Goal: Information Seeking & Learning: Find specific fact

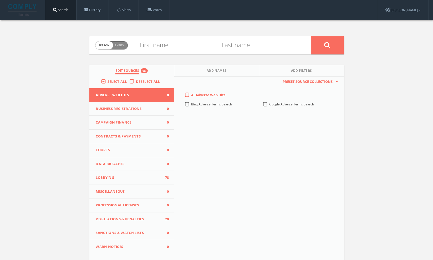
click at [136, 80] on label "Deselect All" at bounding box center [149, 81] width 27 height 5
click at [0, 0] on input "Deselect All" at bounding box center [0, 0] width 0 height 0
click at [160, 47] on input "text" at bounding box center [175, 45] width 82 height 14
type input "mark"
click at [244, 45] on input "text" at bounding box center [257, 45] width 82 height 14
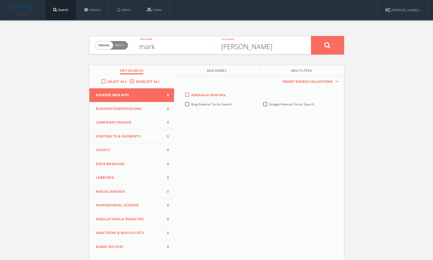
type input "[PERSON_NAME]"
click at [104, 176] on span "Lobbying" at bounding box center [128, 177] width 65 height 5
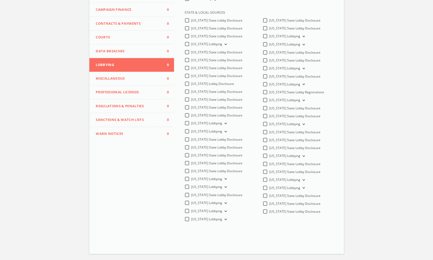
scroll to position [117, 0]
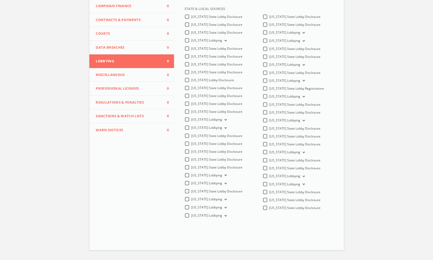
click at [269, 175] on label "[US_STATE] Lobbying" at bounding box center [287, 176] width 37 height 5
click at [0, 0] on Lobbying-all "[US_STATE] Lobbying" at bounding box center [0, 0] width 0 height 0
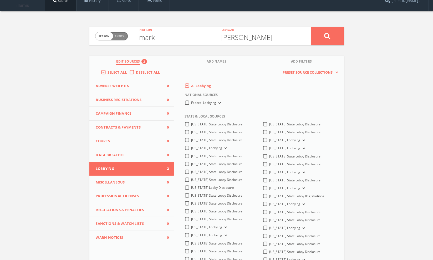
scroll to position [0, 0]
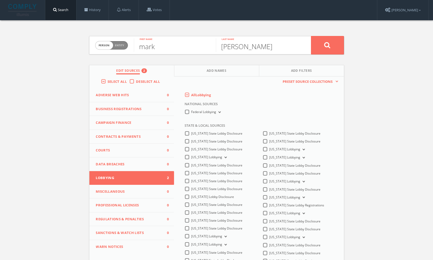
click at [321, 47] on button at bounding box center [327, 45] width 33 height 18
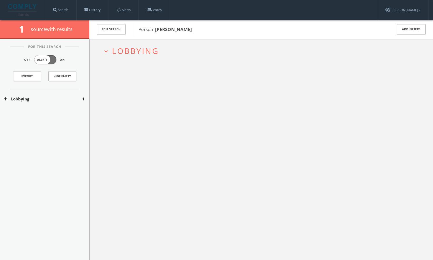
click at [107, 50] on icon "expand_more" at bounding box center [106, 51] width 7 height 7
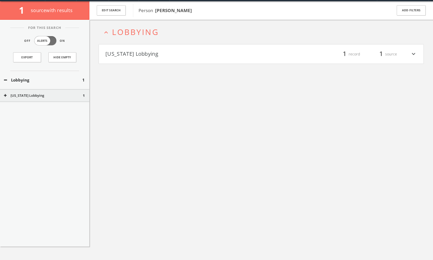
scroll to position [20, 0]
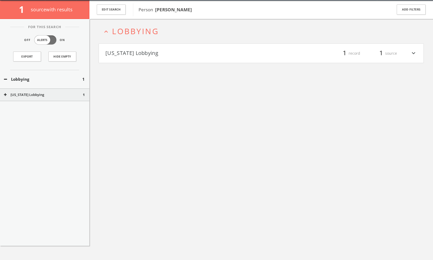
click at [414, 53] on icon "expand_more" at bounding box center [413, 53] width 7 height 9
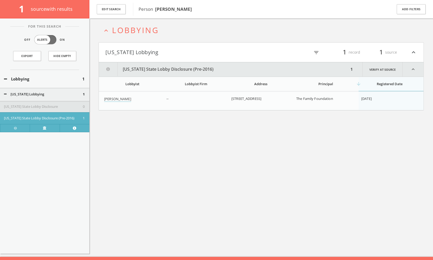
scroll to position [31, 0]
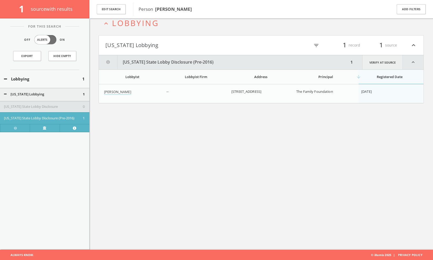
click at [385, 62] on link "Verify at source" at bounding box center [383, 62] width 41 height 14
